Goal: Task Accomplishment & Management: Use online tool/utility

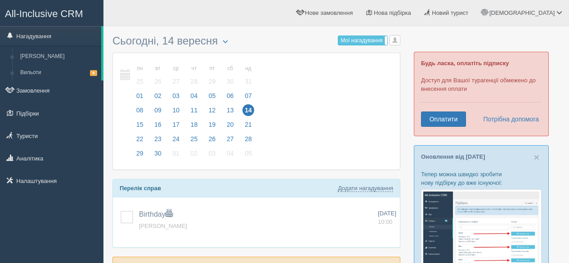
click at [31, 91] on link "Замовлення" at bounding box center [51, 90] width 103 height 20
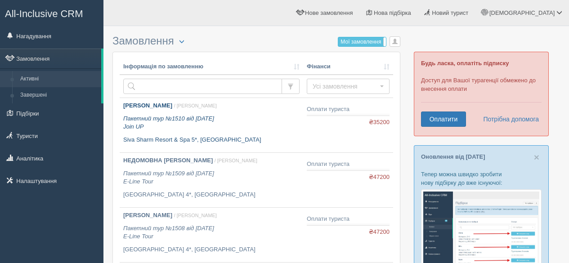
click at [223, 124] on p "Пакетний тур №1510 від 07.09.2025 Join UP" at bounding box center [211, 123] width 176 height 17
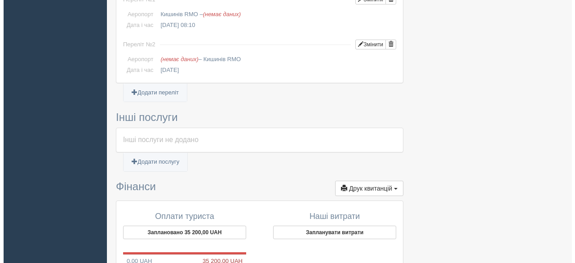
scroll to position [645, 0]
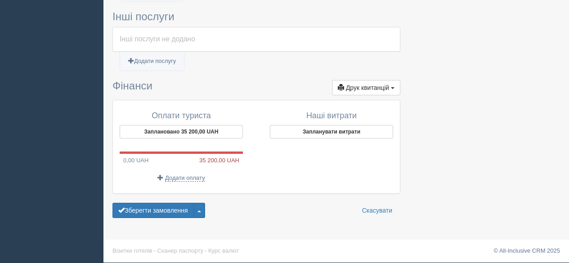
click at [393, 87] on span "button" at bounding box center [393, 88] width 4 height 2
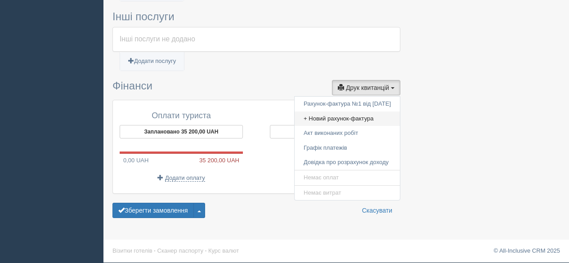
click at [334, 117] on link "+ Новий рахунок-фактура" at bounding box center [346, 118] width 105 height 15
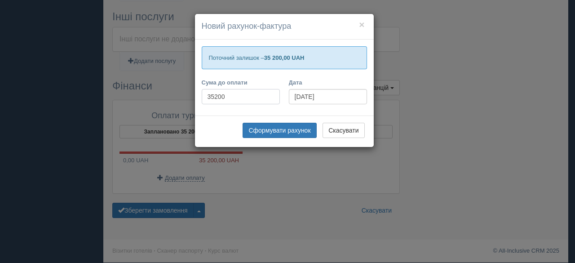
drag, startPoint x: 236, startPoint y: 97, endPoint x: 194, endPoint y: 92, distance: 43.0
click at [194, 92] on div "× Новий рахунок-фактура Поточний залишок – 35 200,00 UAH Сума до оплати 35200 Д…" at bounding box center [287, 131] width 575 height 263
type input "2700"
click at [259, 126] on button "Сформувати рахунок" at bounding box center [280, 130] width 74 height 15
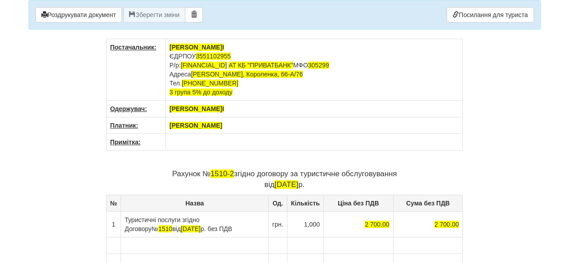
click at [234, 175] on p "Рахунок № 1510-2 згідно договору за туристичне обслуговування від [DATE]" at bounding box center [284, 180] width 357 height 22
drag, startPoint x: 105, startPoint y: 13, endPoint x: 202, endPoint y: 158, distance: 174.8
click at [105, 13] on button "Роздрукувати документ" at bounding box center [79, 14] width 86 height 15
